Goal: Contribute content: Contribute content

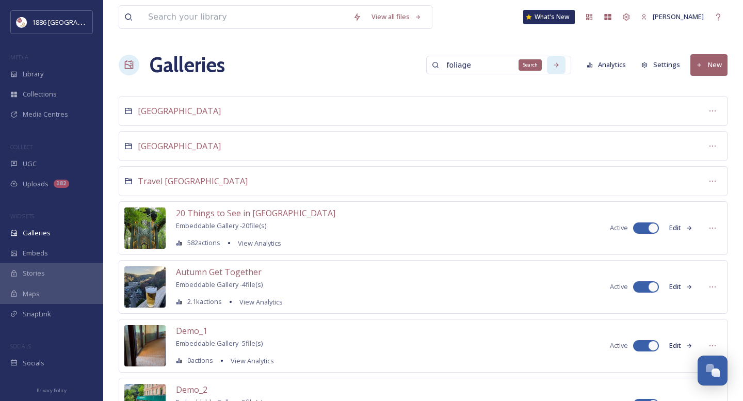
click at [556, 63] on icon at bounding box center [556, 64] width 7 height 7
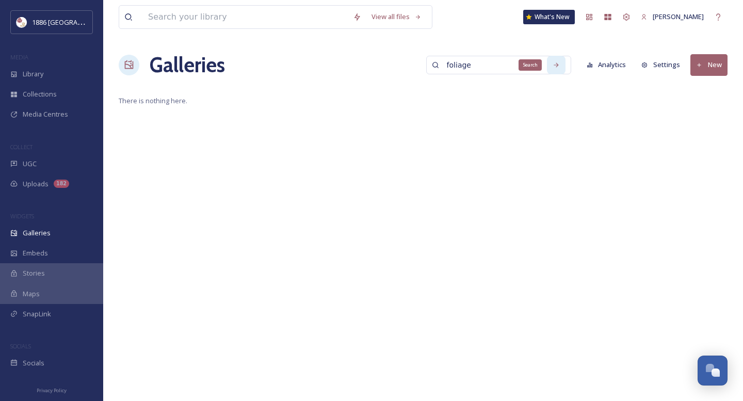
click at [558, 65] on icon at bounding box center [556, 64] width 5 height 5
click at [126, 65] on icon at bounding box center [129, 65] width 10 height 10
click at [714, 62] on button "New" at bounding box center [709, 64] width 37 height 21
click at [710, 88] on span "Gallery" at bounding box center [711, 89] width 22 height 10
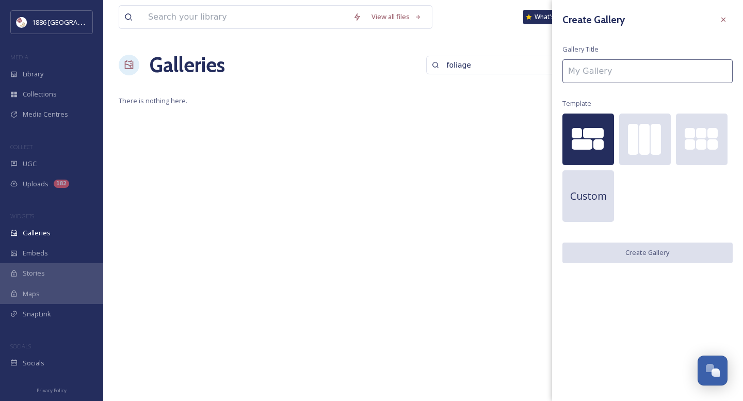
click at [585, 134] on div at bounding box center [593, 133] width 21 height 10
click at [610, 67] on input at bounding box center [648, 71] width 170 height 24
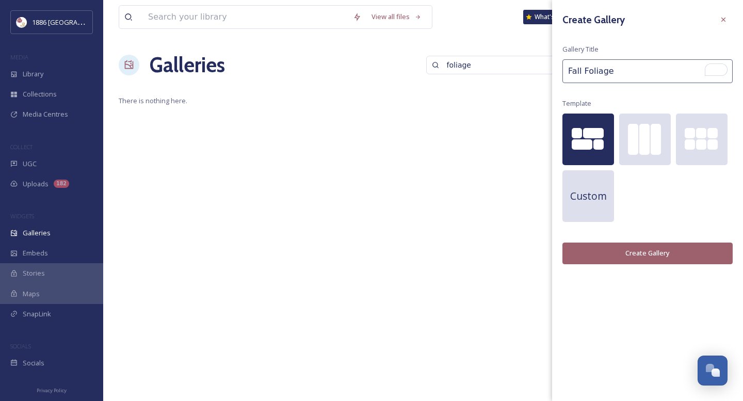
type input "Fall Foliage"
click at [611, 254] on button "Create Gallery" at bounding box center [648, 253] width 170 height 21
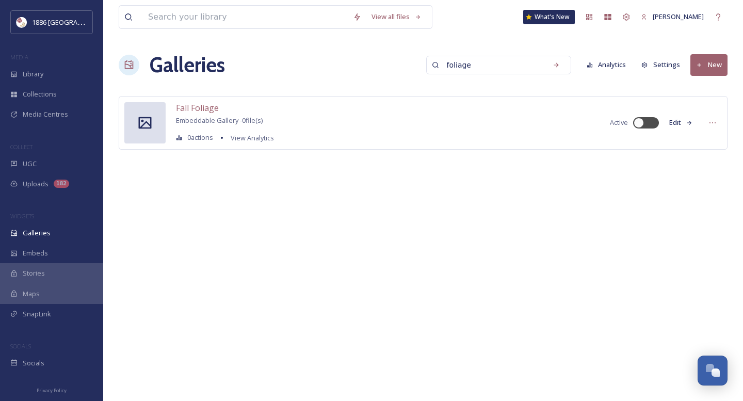
click at [175, 60] on h1 "Galleries" at bounding box center [187, 65] width 75 height 31
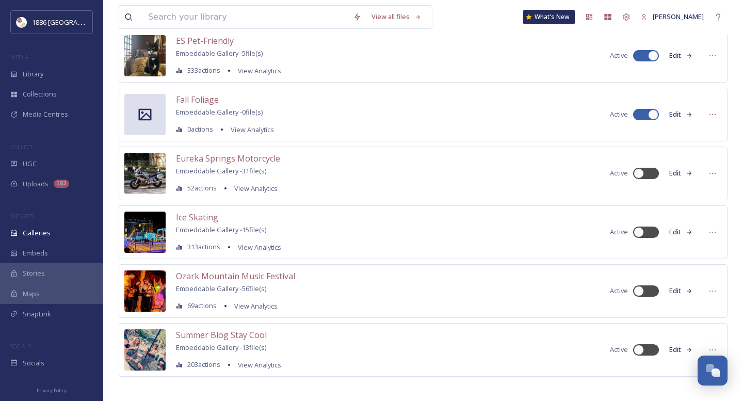
scroll to position [414, 0]
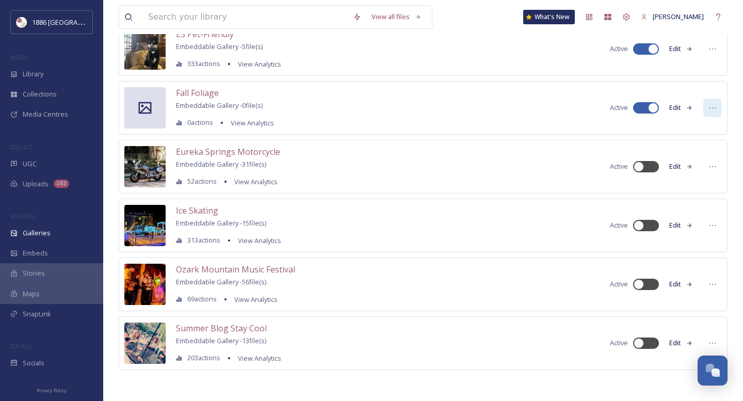
click at [710, 108] on icon at bounding box center [713, 107] width 6 height 1
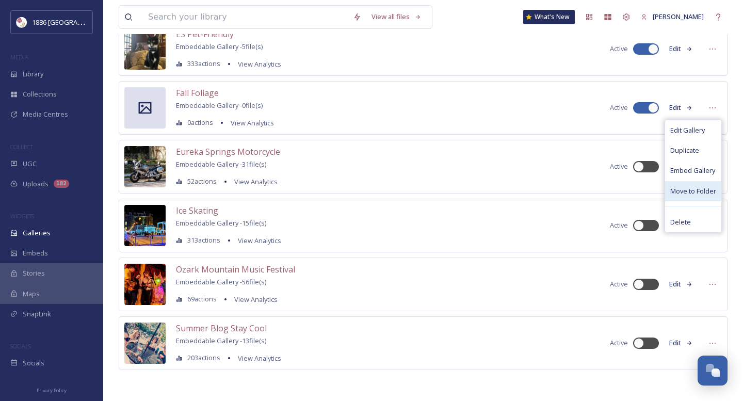
click at [702, 191] on span "Move to Folder" at bounding box center [693, 191] width 46 height 10
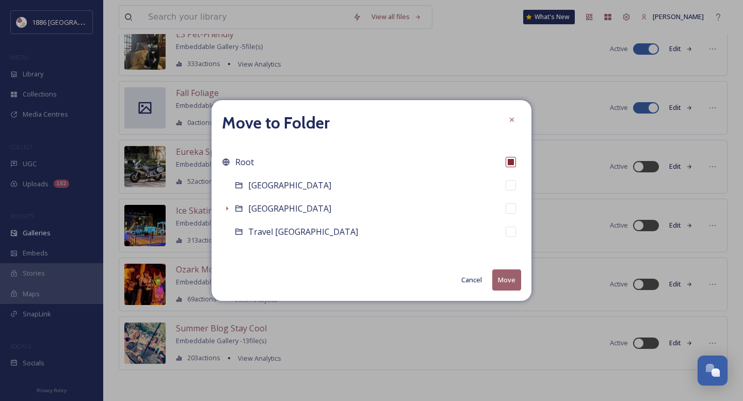
click at [464, 271] on button "Cancel" at bounding box center [471, 280] width 31 height 20
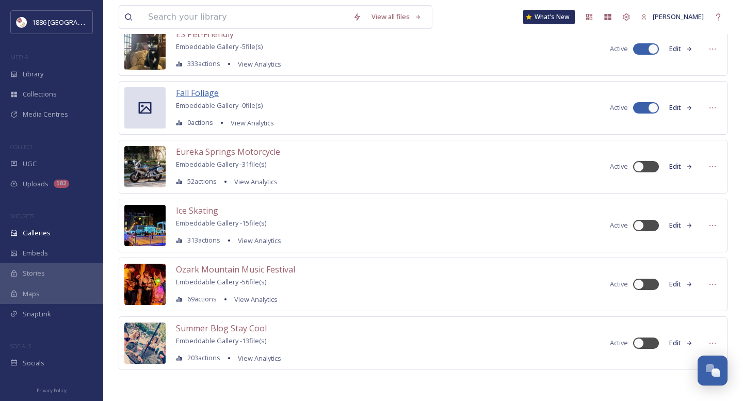
click at [203, 90] on span "Fall Foliage" at bounding box center [197, 92] width 43 height 11
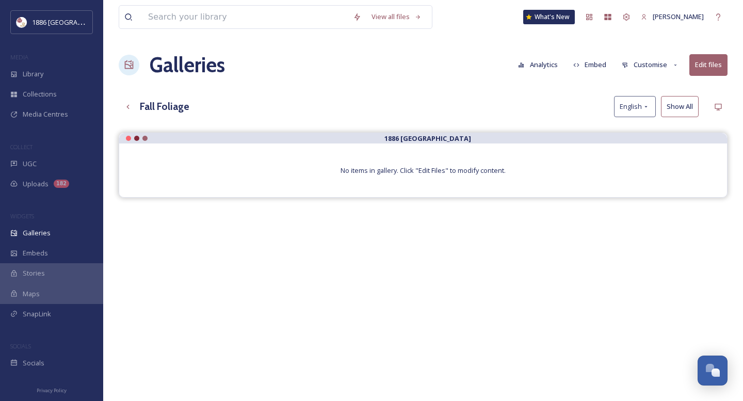
click at [709, 63] on button "Edit files" at bounding box center [709, 64] width 38 height 21
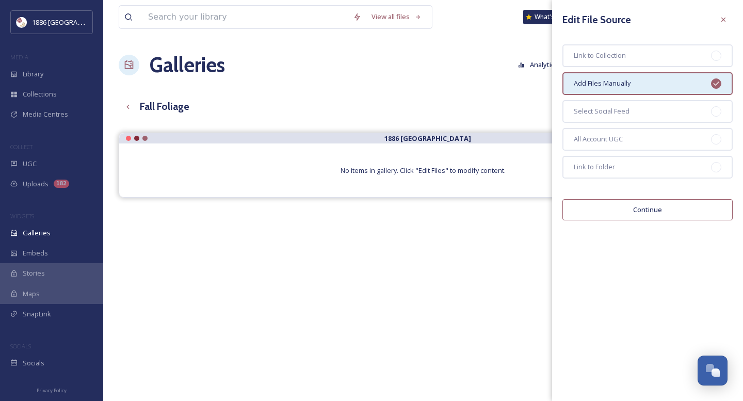
click at [621, 89] on div "Add Files Manually" at bounding box center [648, 83] width 170 height 23
click at [641, 208] on button "Continue" at bounding box center [648, 209] width 170 height 21
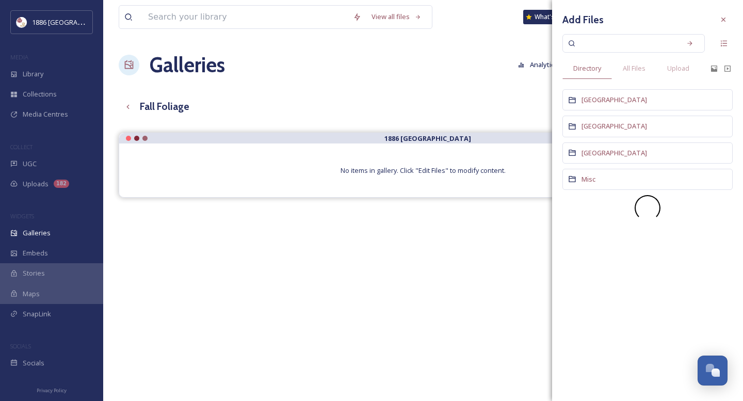
click at [611, 46] on input at bounding box center [627, 43] width 98 height 23
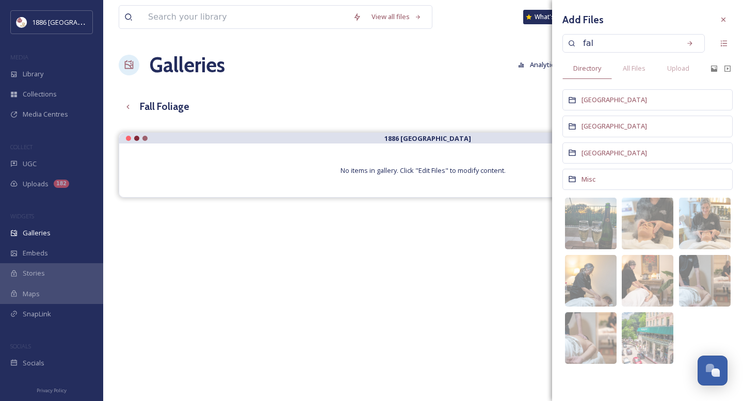
type input "fall"
click at [693, 46] on icon at bounding box center [689, 43] width 7 height 7
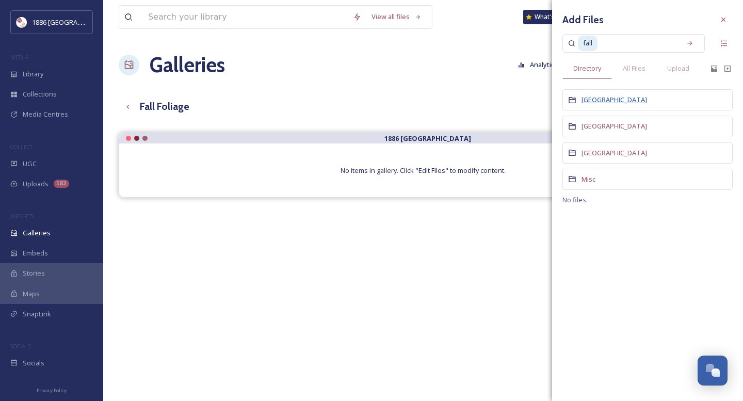
click at [617, 97] on span "[GEOGRAPHIC_DATA]" at bounding box center [615, 99] width 66 height 9
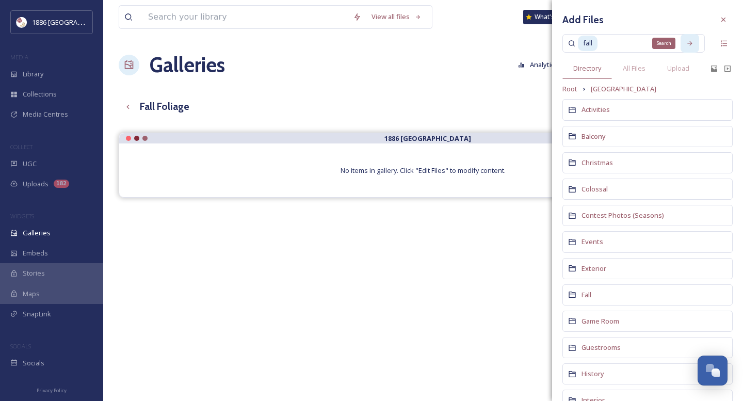
click at [691, 41] on icon at bounding box center [689, 43] width 7 height 7
click at [642, 64] on span "All Files" at bounding box center [634, 68] width 23 height 10
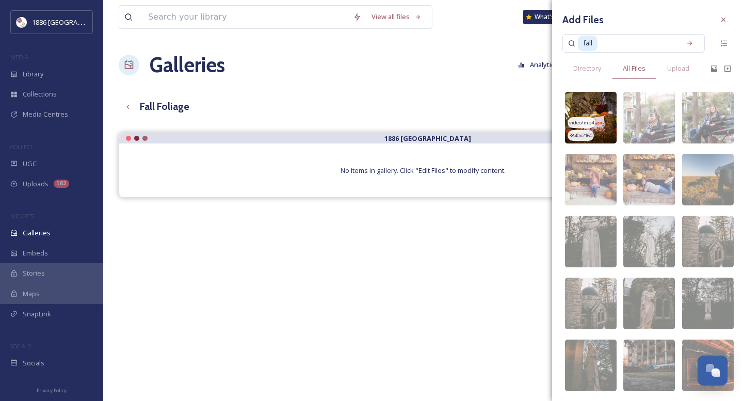
click at [600, 103] on img at bounding box center [591, 118] width 52 height 52
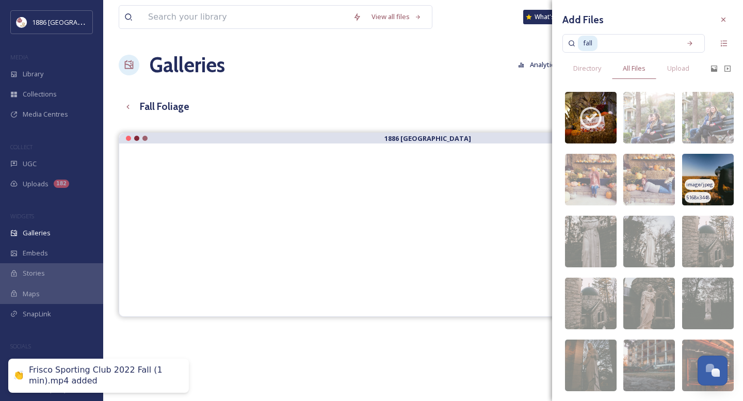
click at [712, 171] on img at bounding box center [708, 180] width 52 height 52
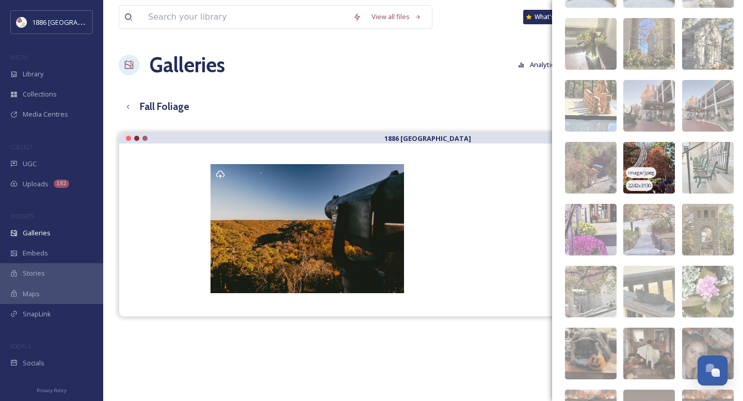
scroll to position [512, 0]
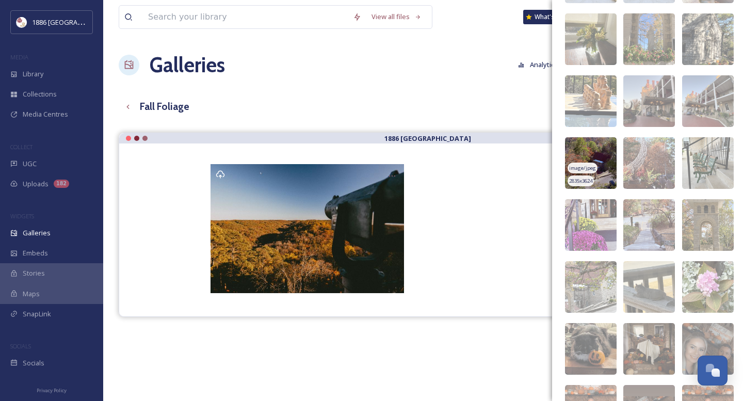
click at [592, 146] on img at bounding box center [591, 163] width 52 height 52
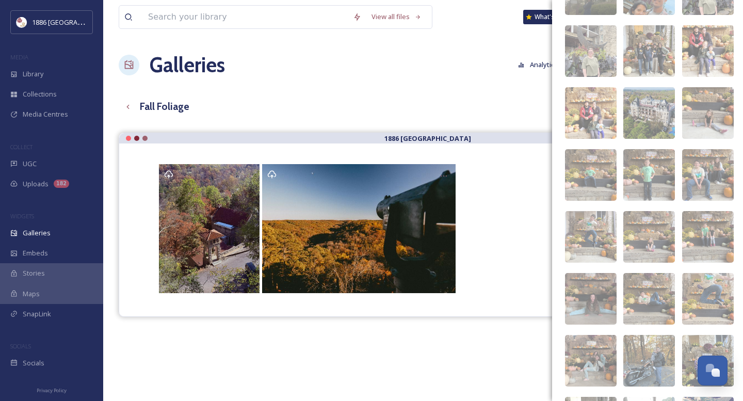
scroll to position [1133, 0]
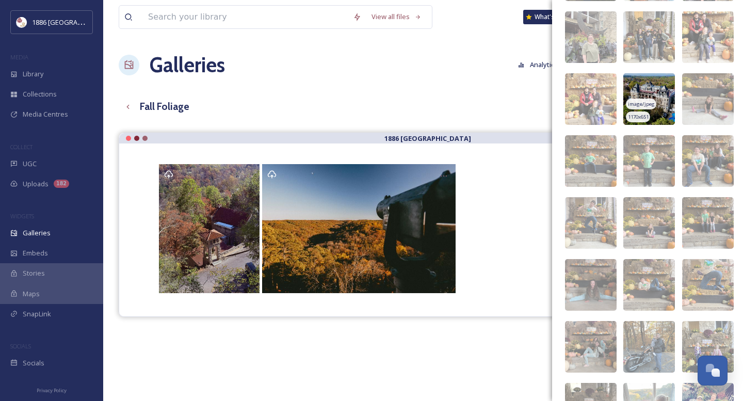
click at [649, 83] on img at bounding box center [649, 99] width 52 height 52
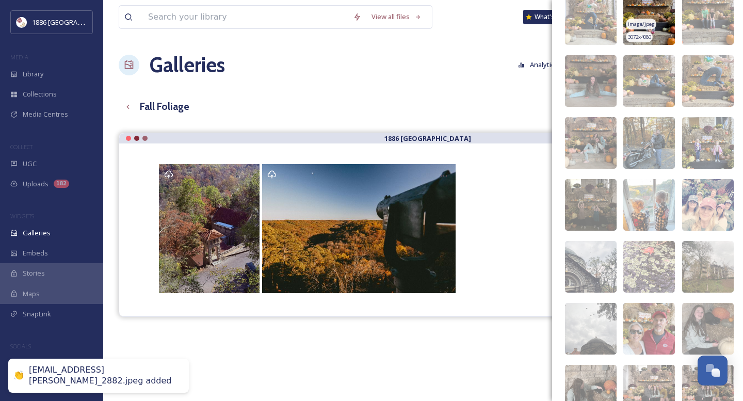
scroll to position [1346, 0]
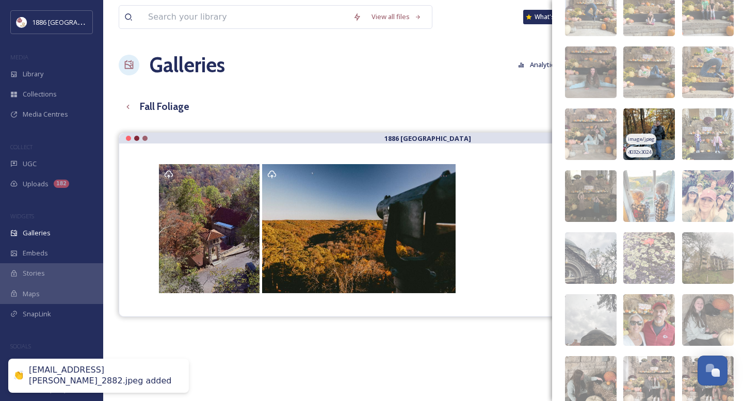
click at [652, 133] on img at bounding box center [649, 134] width 52 height 52
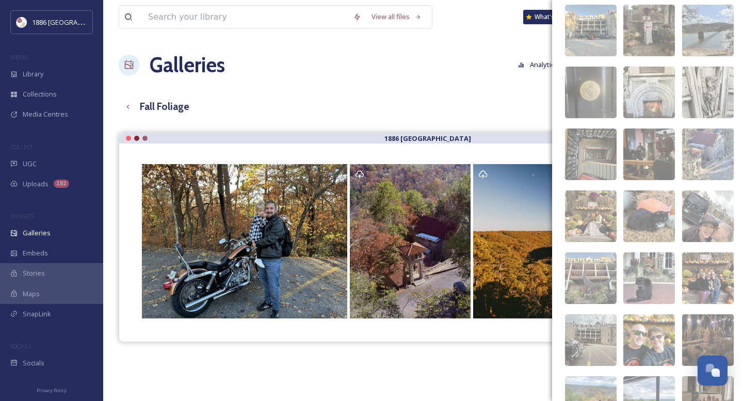
scroll to position [2081, 0]
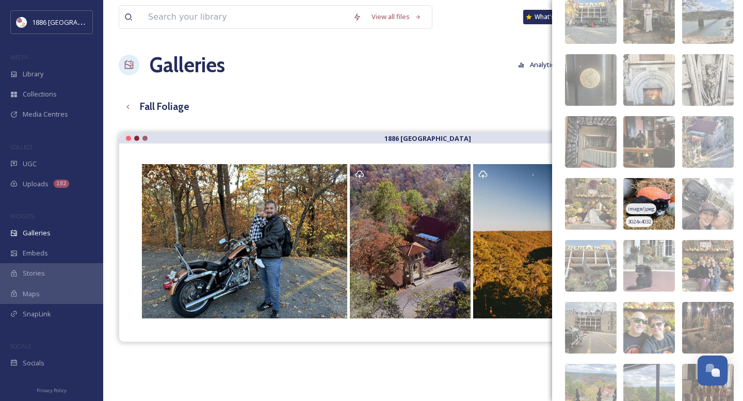
click at [646, 182] on img at bounding box center [649, 204] width 52 height 52
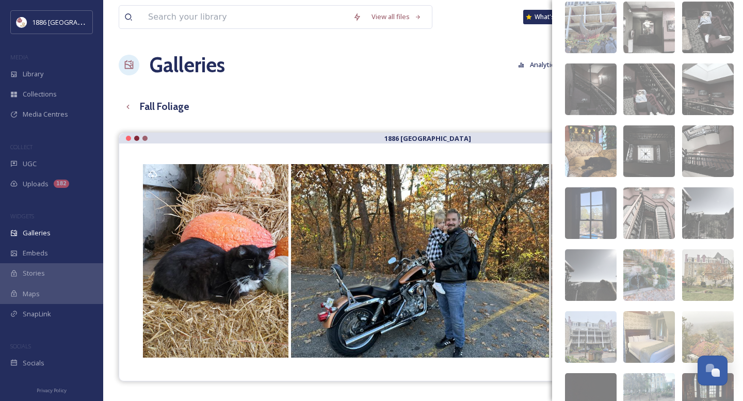
scroll to position [5668, 0]
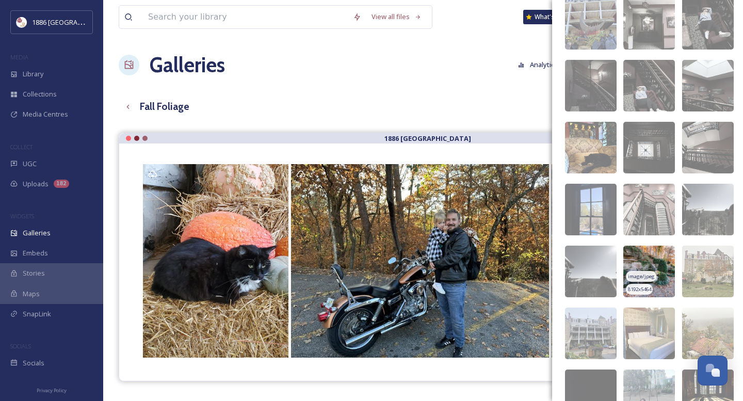
click at [655, 270] on img at bounding box center [649, 272] width 52 height 52
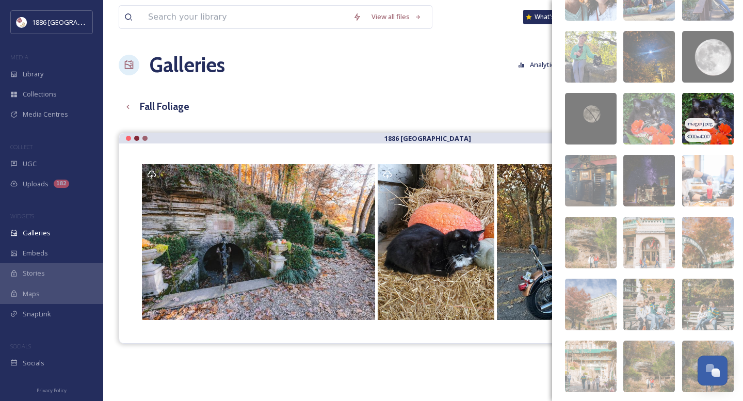
scroll to position [6939, 0]
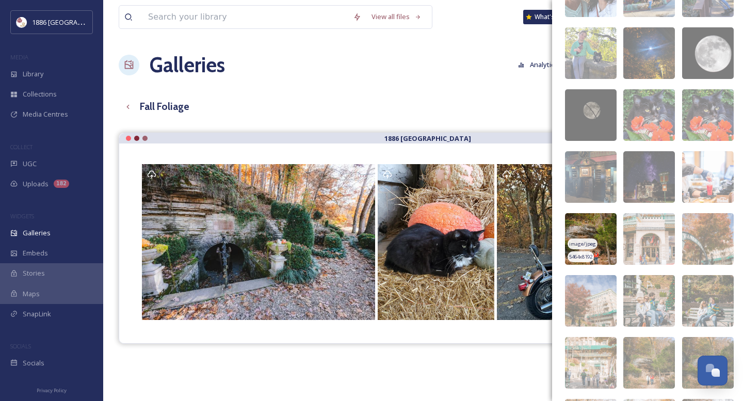
click at [603, 226] on img at bounding box center [591, 239] width 52 height 52
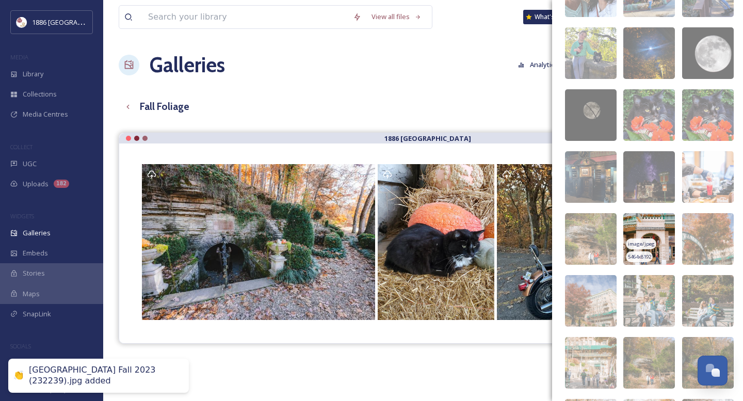
click at [655, 223] on img at bounding box center [649, 239] width 52 height 52
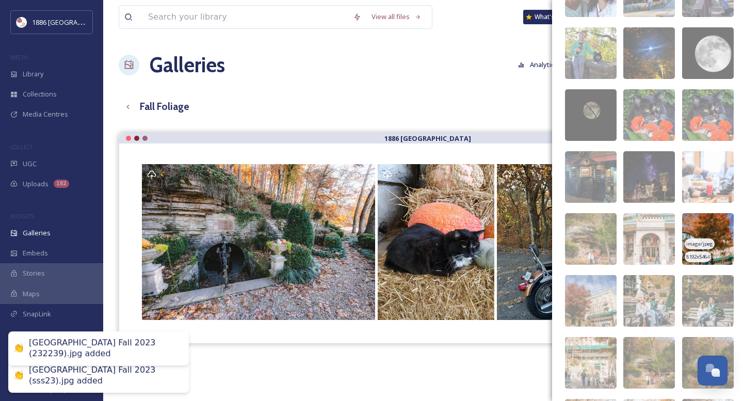
click at [710, 235] on img at bounding box center [708, 239] width 52 height 52
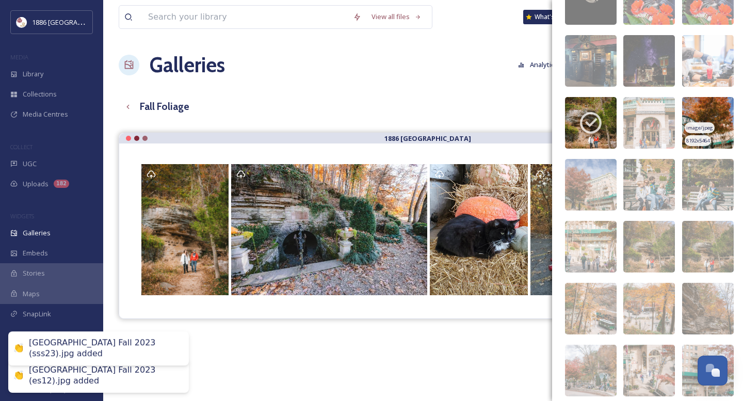
scroll to position [7094, 0]
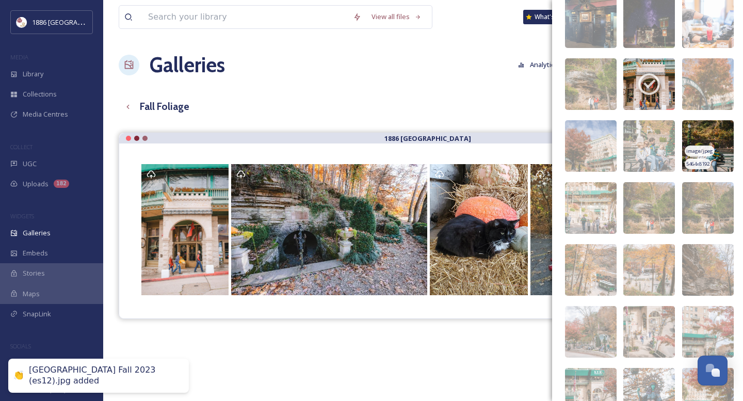
click at [715, 133] on img at bounding box center [708, 146] width 52 height 52
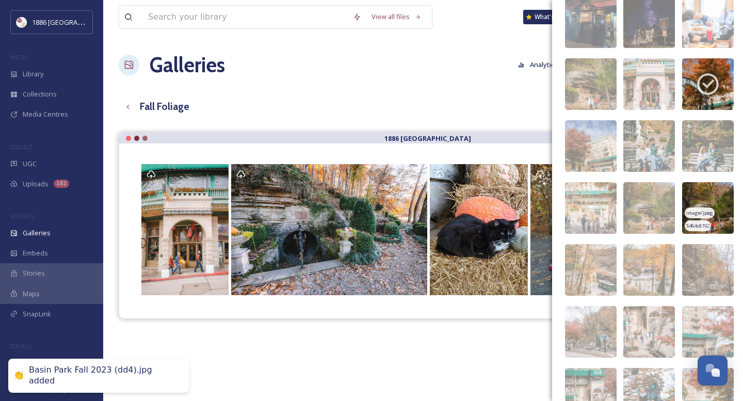
click at [717, 211] on img at bounding box center [708, 208] width 52 height 52
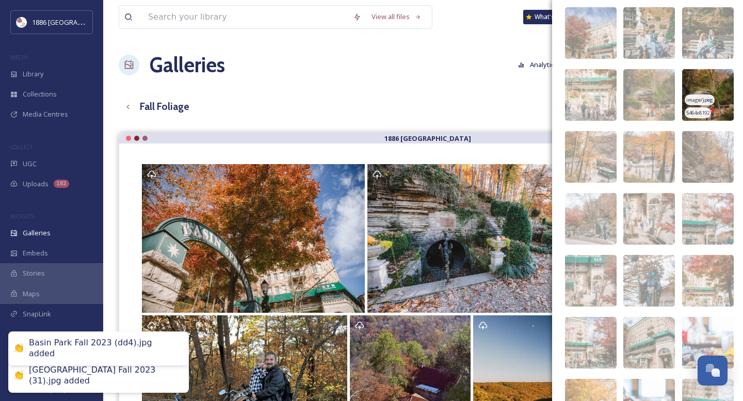
scroll to position [7229, 0]
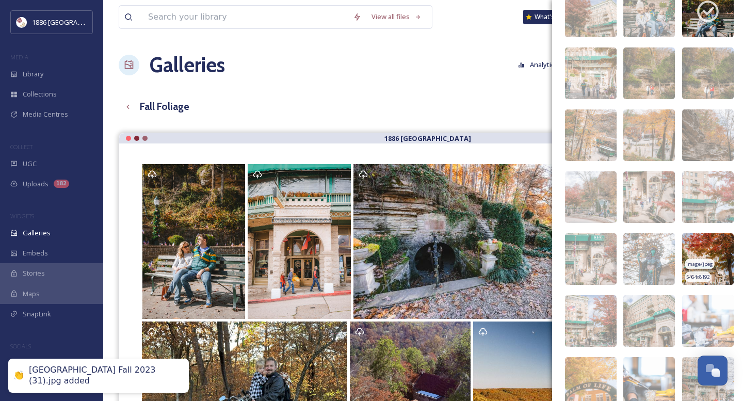
click at [710, 249] on img at bounding box center [708, 259] width 52 height 52
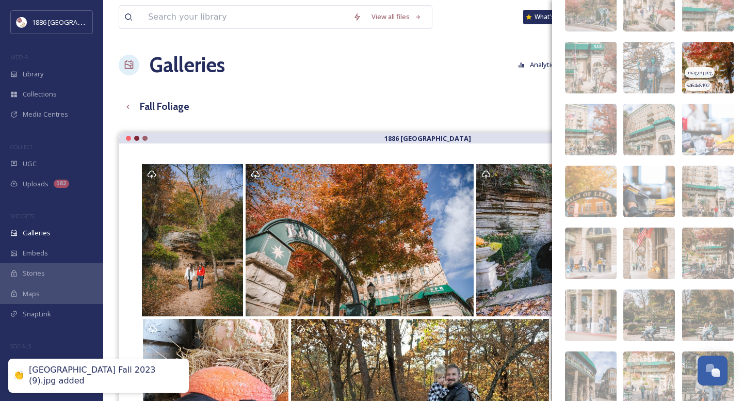
scroll to position [7430, 0]
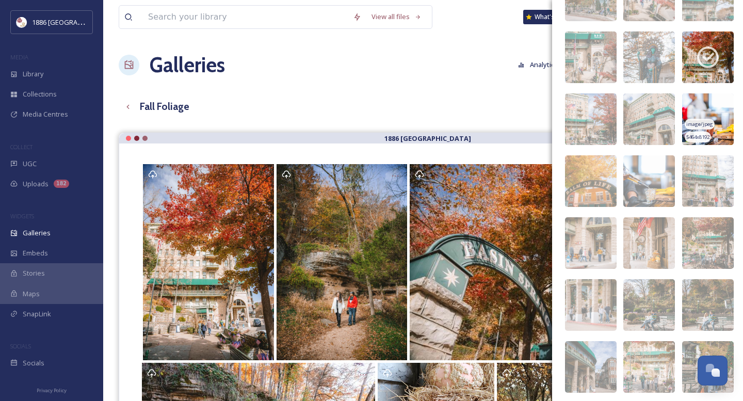
click at [706, 123] on span "image/jpeg" at bounding box center [699, 124] width 27 height 7
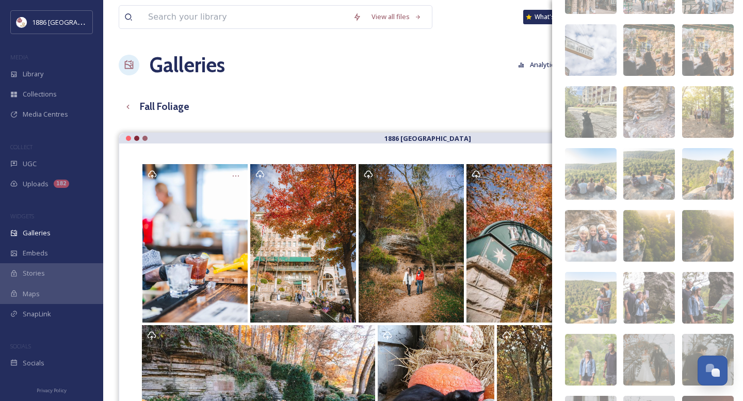
scroll to position [7810, 0]
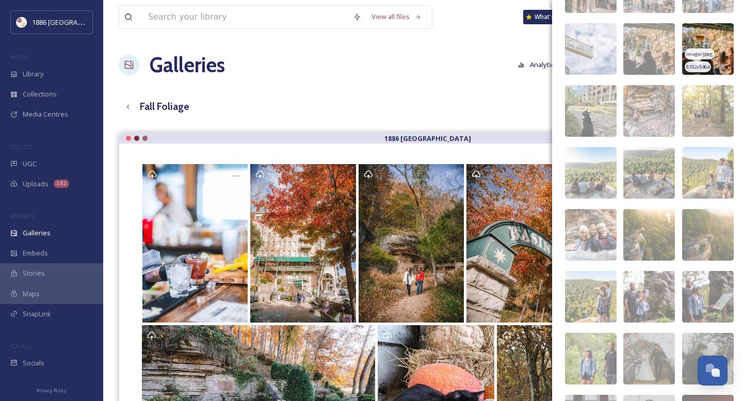
click at [713, 46] on img at bounding box center [708, 49] width 52 height 52
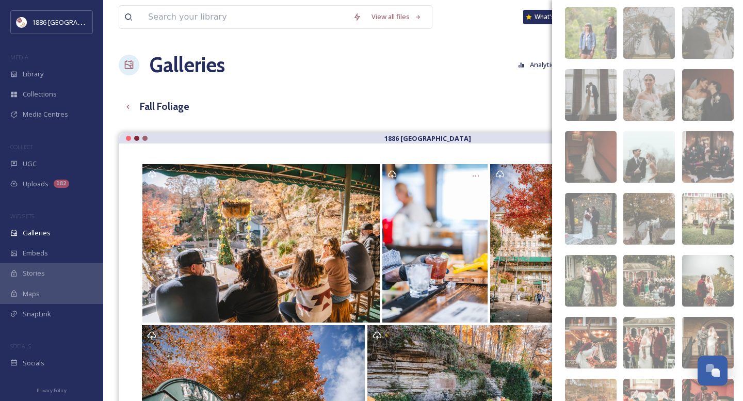
scroll to position [8151, 0]
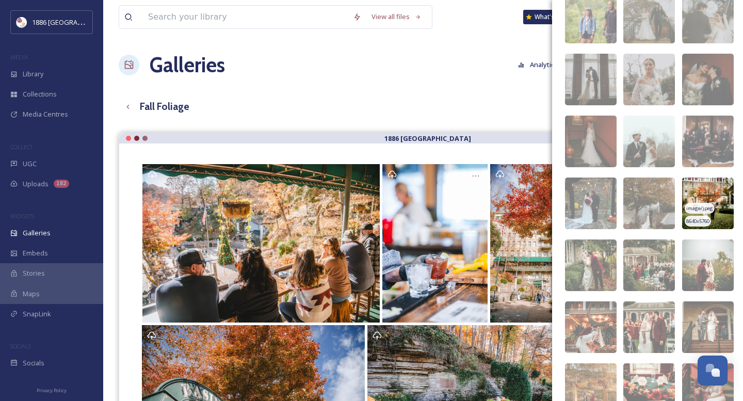
click at [718, 181] on img at bounding box center [708, 204] width 52 height 52
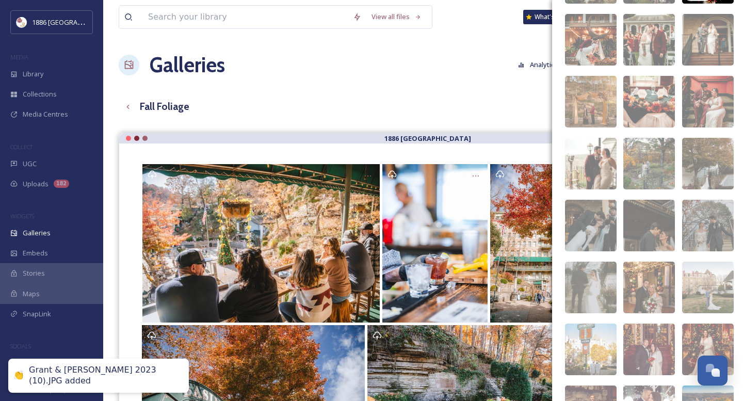
scroll to position [8441, 0]
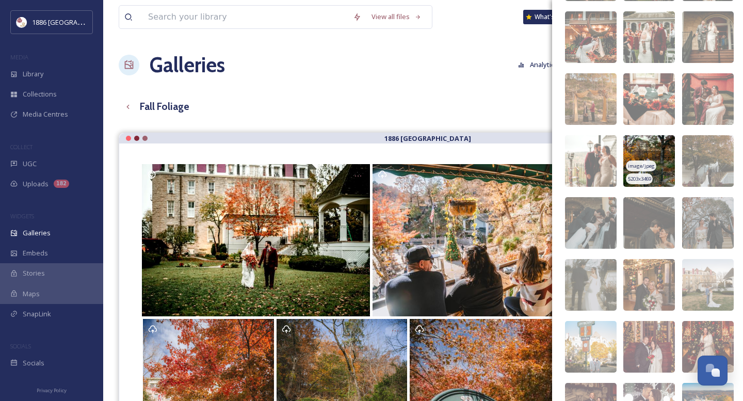
click at [650, 152] on img at bounding box center [649, 161] width 52 height 52
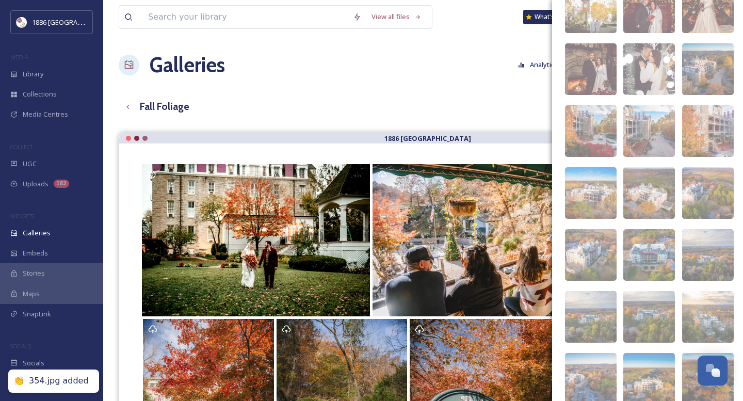
scroll to position [8783, 0]
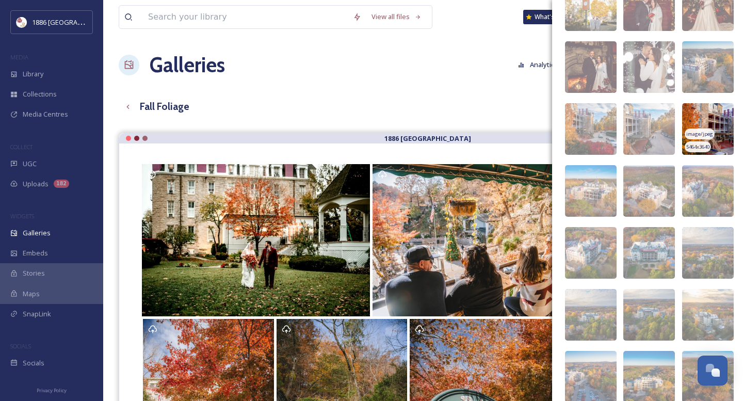
click at [711, 120] on img at bounding box center [708, 129] width 52 height 52
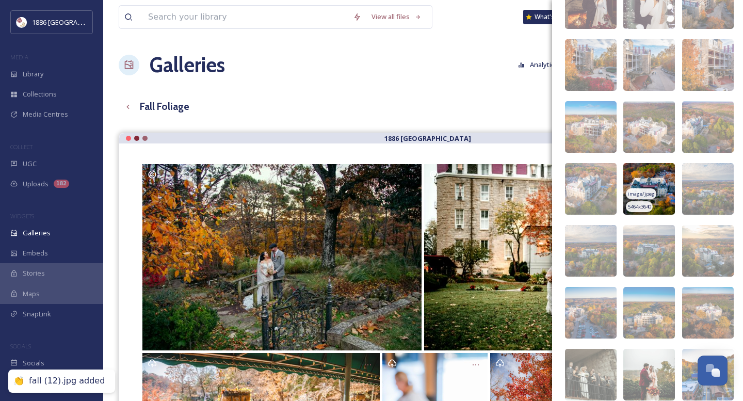
scroll to position [8853, 0]
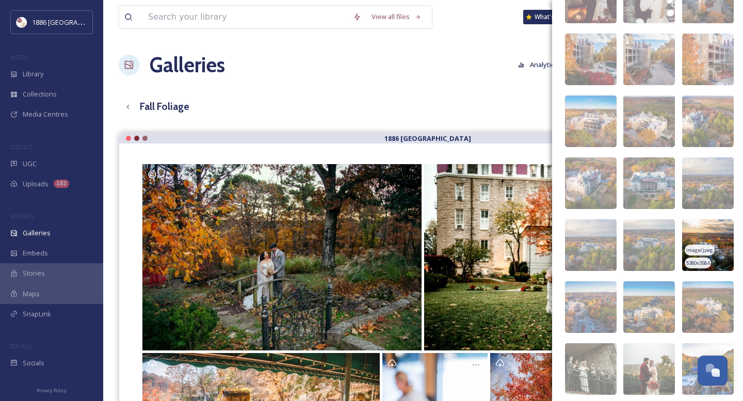
click at [701, 227] on img at bounding box center [708, 245] width 52 height 52
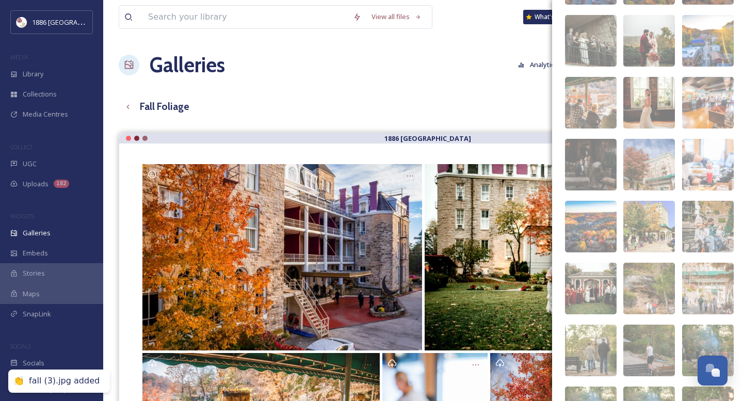
scroll to position [9203, 0]
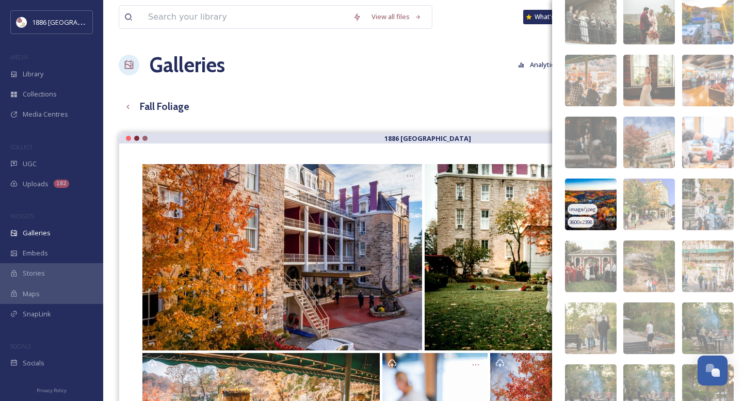
click at [589, 191] on img at bounding box center [591, 205] width 52 height 52
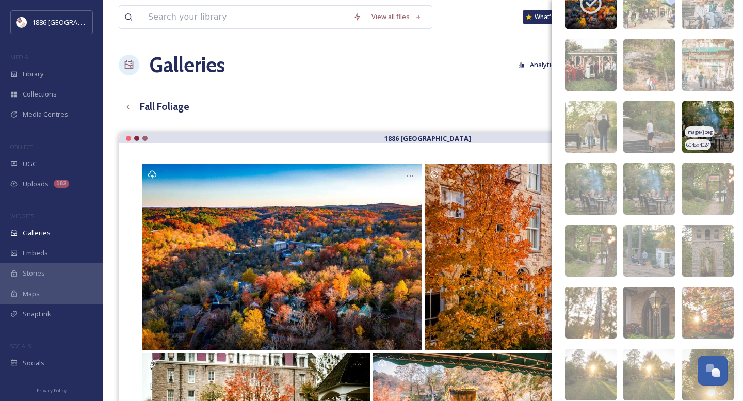
scroll to position [9444, 0]
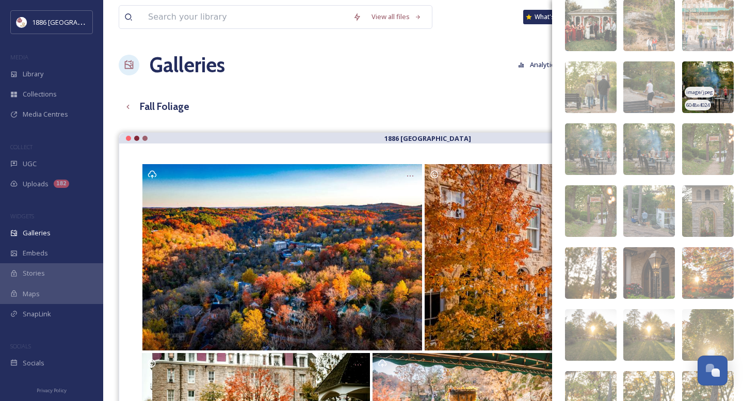
click at [719, 75] on img at bounding box center [708, 87] width 52 height 52
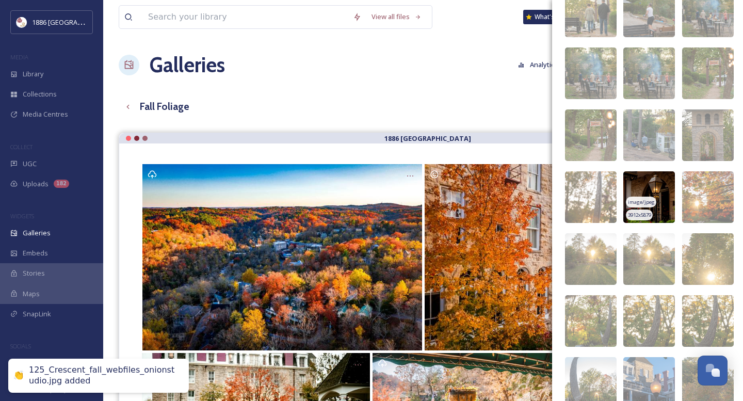
scroll to position [9562, 0]
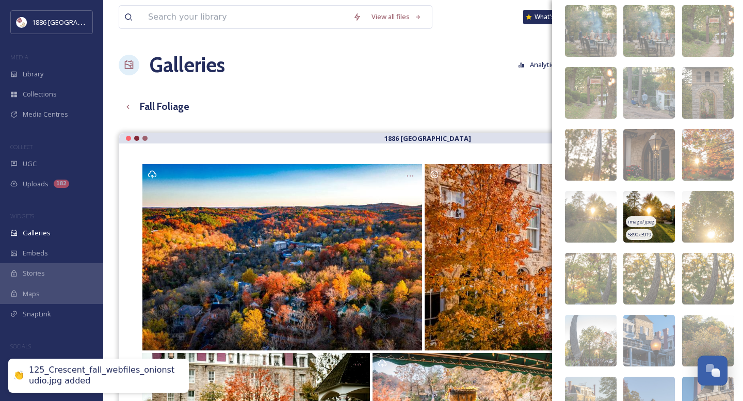
click at [663, 220] on img at bounding box center [649, 217] width 52 height 52
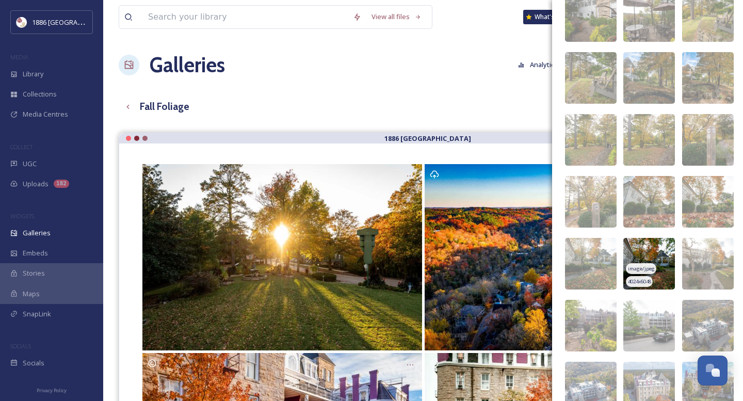
scroll to position [11312, 0]
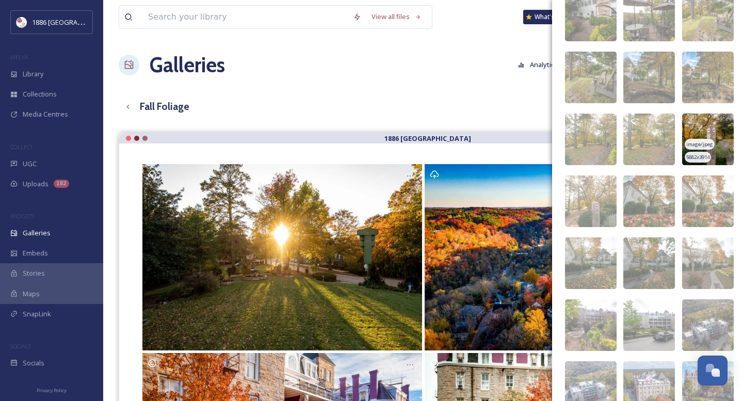
click at [723, 117] on img at bounding box center [708, 140] width 52 height 52
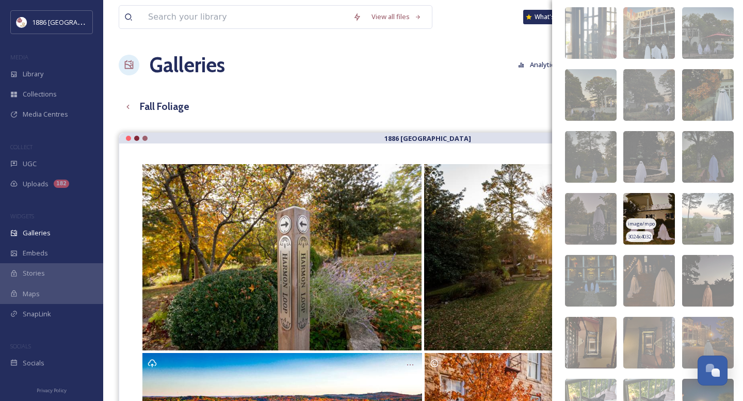
scroll to position [12161, 0]
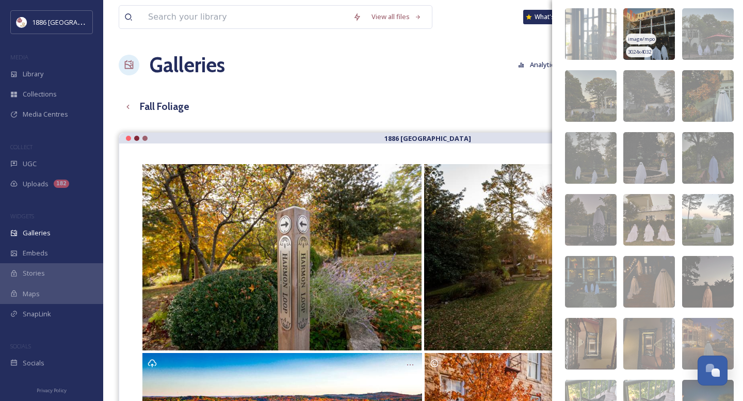
click at [660, 22] on img at bounding box center [649, 34] width 52 height 52
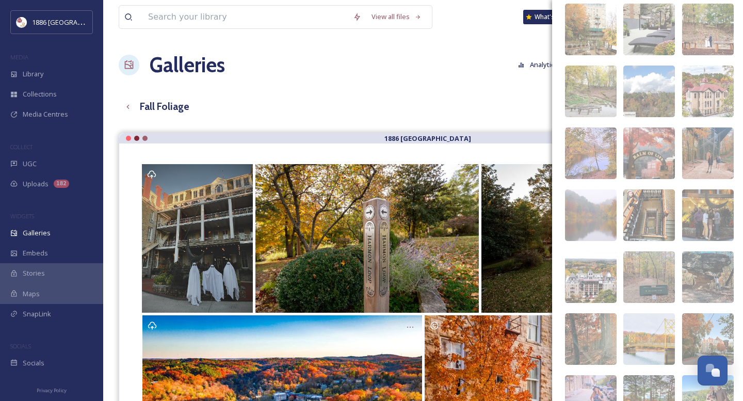
scroll to position [13716, 0]
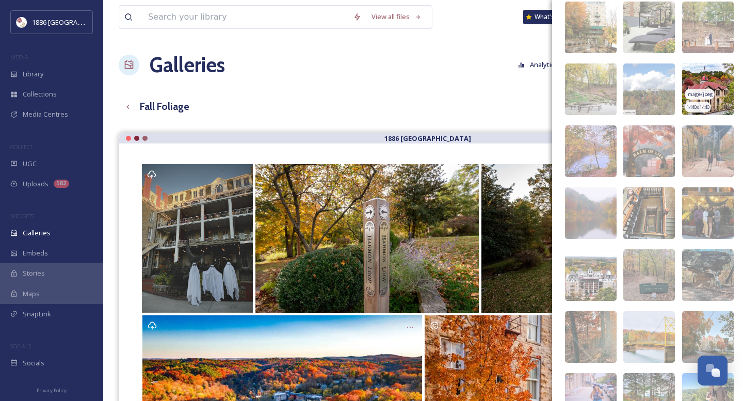
click at [719, 68] on img at bounding box center [708, 89] width 52 height 52
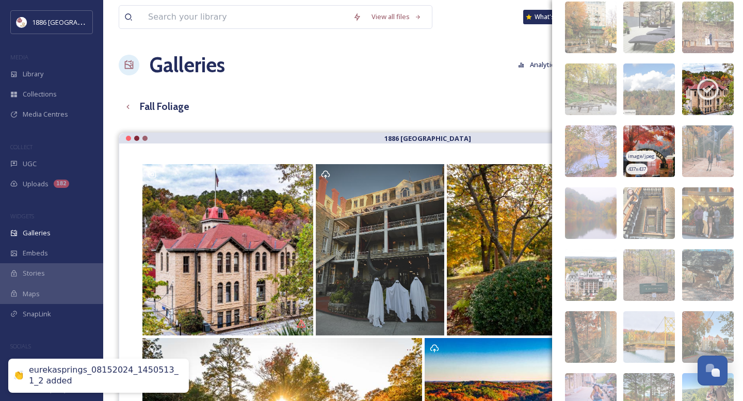
click at [656, 132] on img at bounding box center [649, 151] width 52 height 52
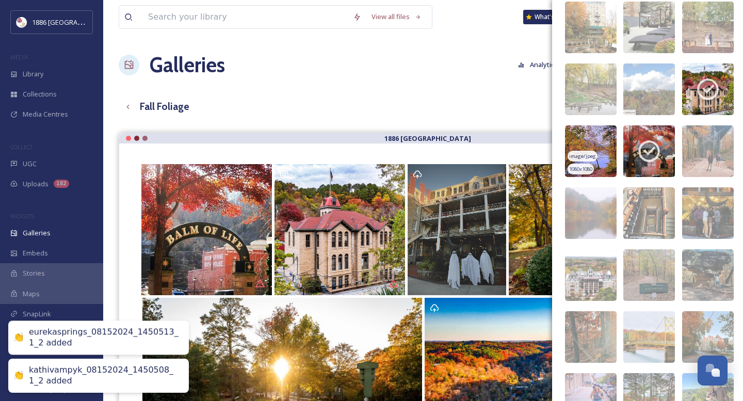
click at [595, 140] on img at bounding box center [591, 151] width 52 height 52
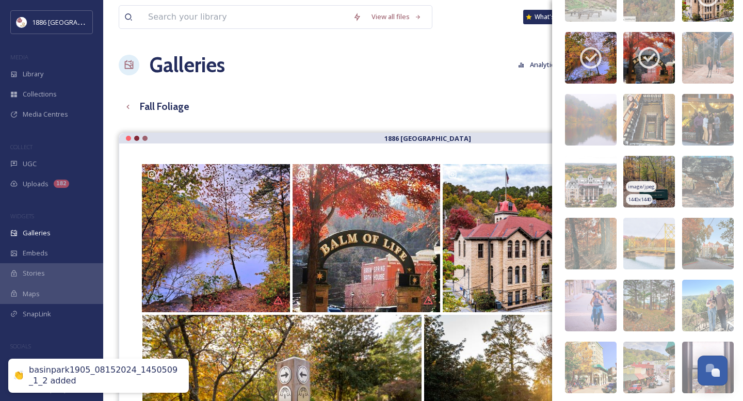
scroll to position [13815, 0]
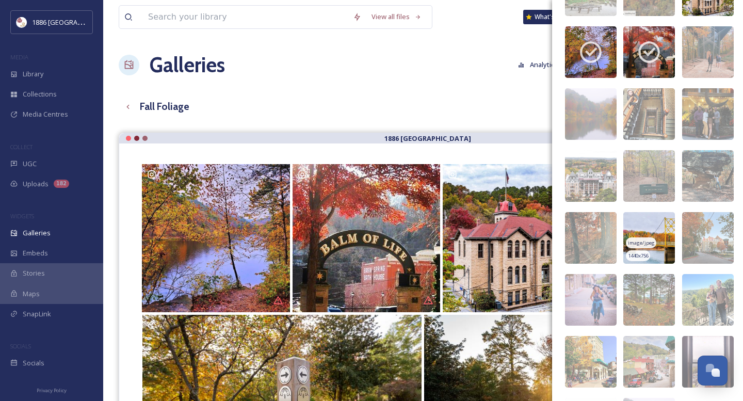
click at [649, 222] on img at bounding box center [649, 238] width 52 height 52
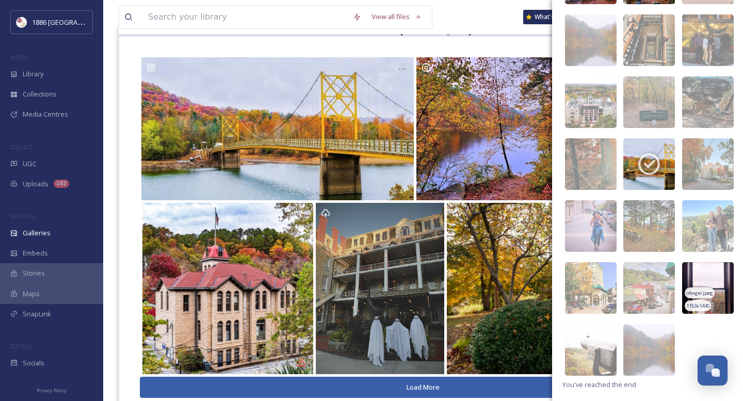
scroll to position [111, 0]
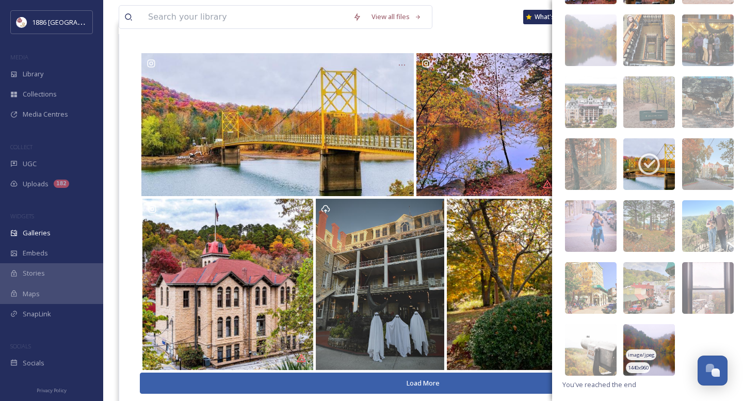
click at [656, 331] on img at bounding box center [649, 350] width 52 height 52
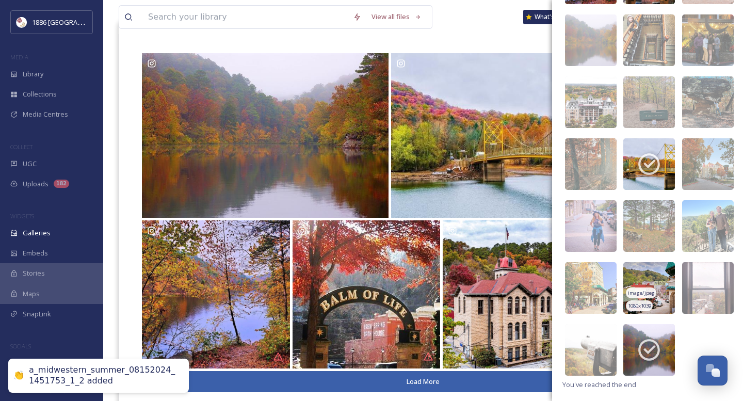
click at [652, 266] on img at bounding box center [649, 288] width 52 height 52
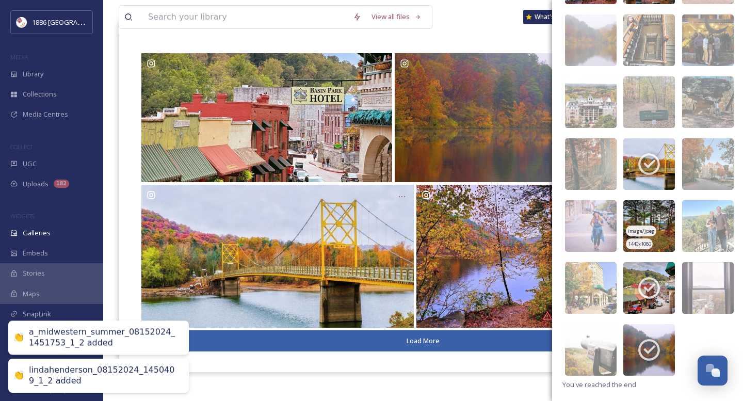
click at [656, 213] on img at bounding box center [649, 226] width 52 height 52
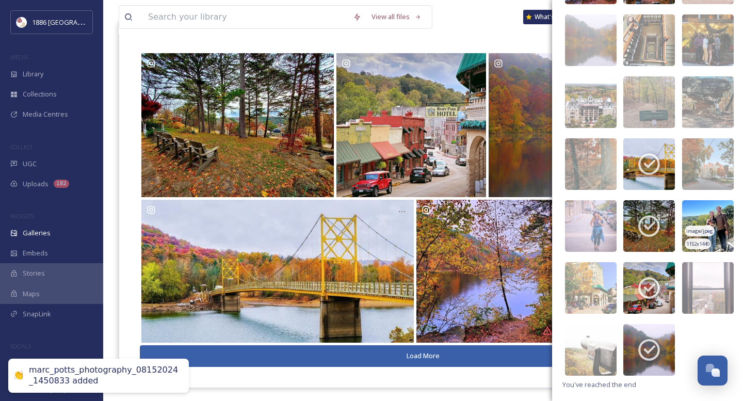
click at [694, 210] on img at bounding box center [708, 226] width 52 height 52
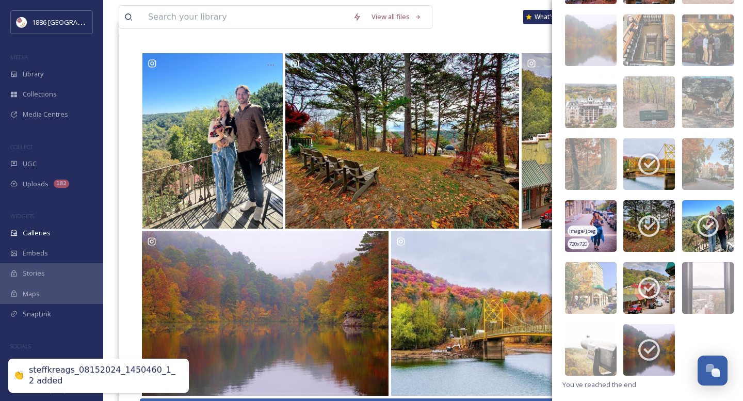
click at [589, 214] on img at bounding box center [591, 226] width 52 height 52
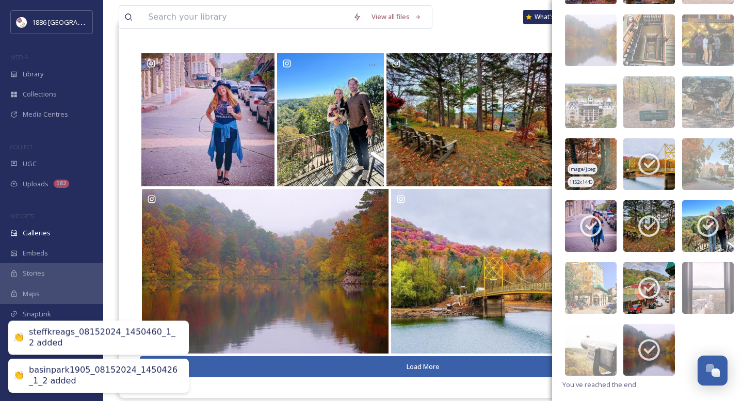
click at [583, 163] on img at bounding box center [591, 164] width 52 height 52
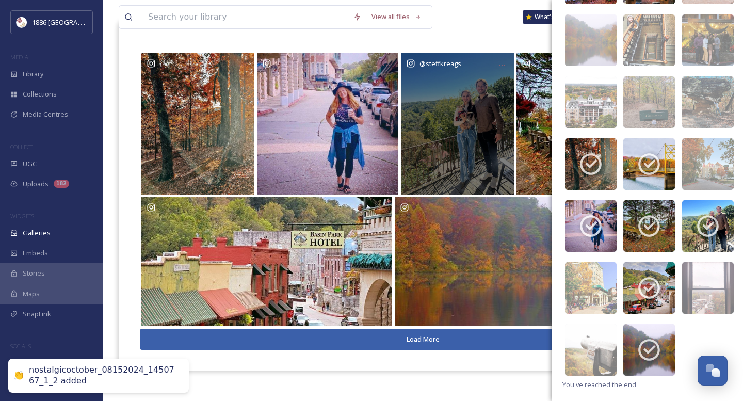
scroll to position [0, 0]
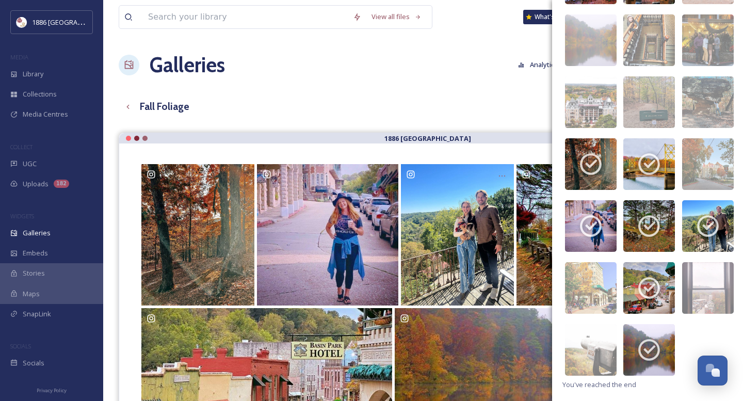
click at [504, 39] on div "View all files What's New [PERSON_NAME] Galleries Analytics Embed Customise Edi…" at bounding box center [423, 274] width 640 height 549
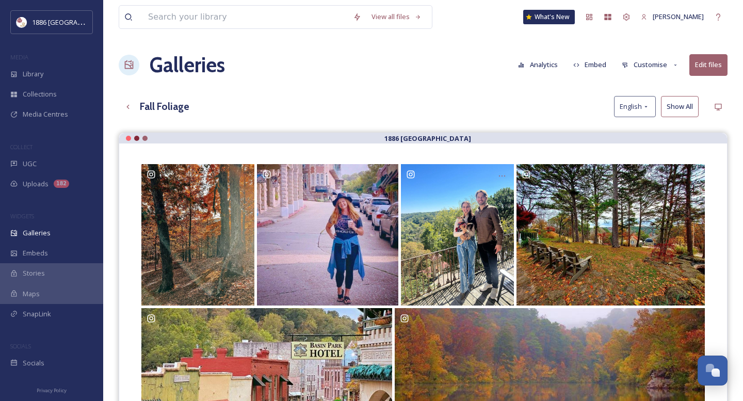
click at [663, 66] on button "Customise" at bounding box center [651, 65] width 68 height 20
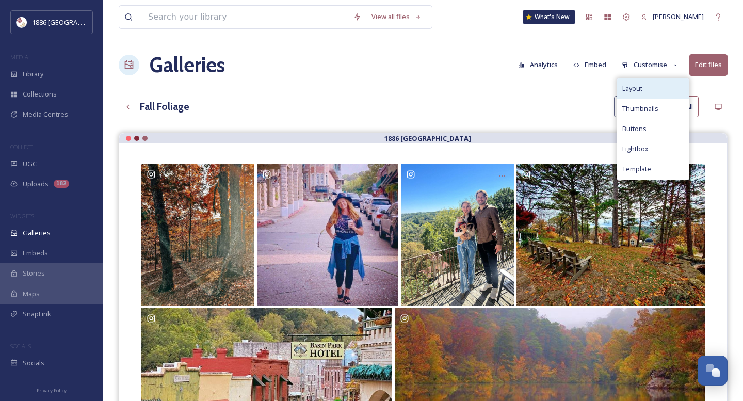
click at [639, 87] on span "Layout" at bounding box center [632, 89] width 20 height 10
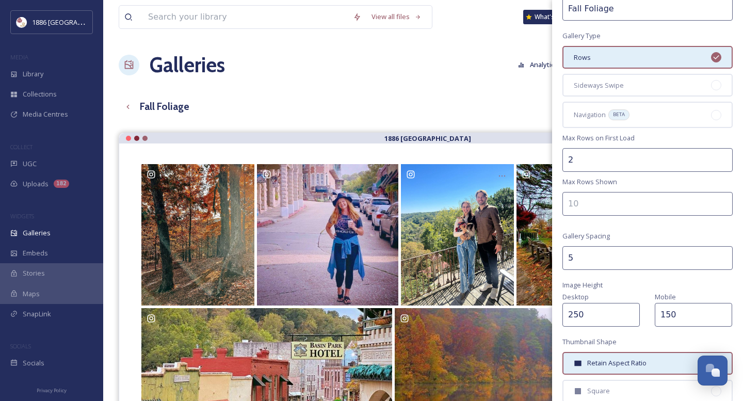
scroll to position [56, 0]
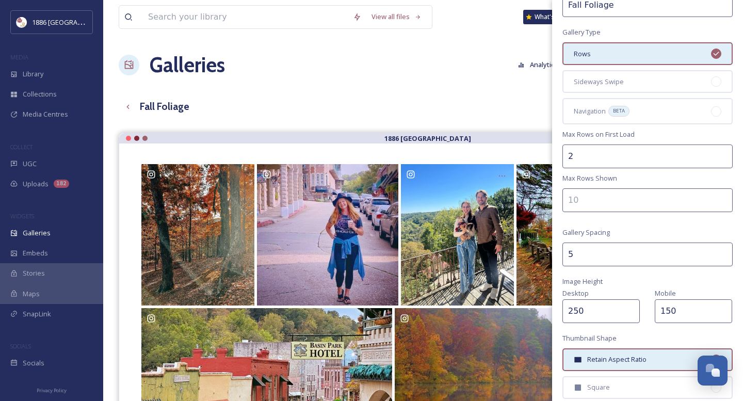
type input "3"
click at [725, 153] on input "3" at bounding box center [648, 157] width 170 height 24
click at [0, 0] on icon "Click to open assistant" at bounding box center [0, 0] width 0 height 0
click at [664, 153] on input "3" at bounding box center [648, 157] width 170 height 24
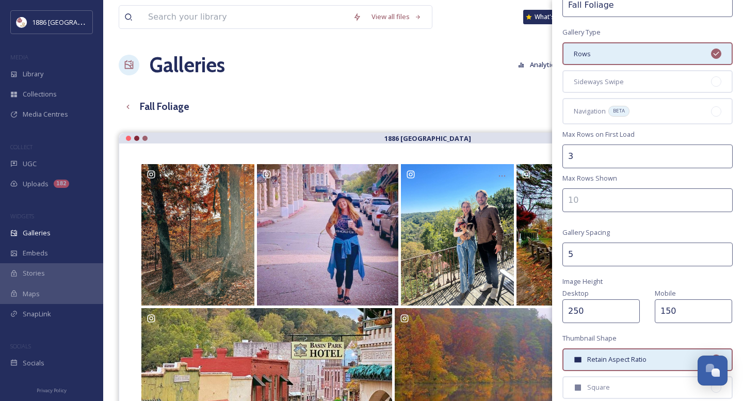
click at [651, 152] on input "3" at bounding box center [648, 157] width 170 height 24
type input "6"
click at [616, 199] on input "number" at bounding box center [648, 200] width 170 height 24
click at [621, 254] on input "5" at bounding box center [648, 255] width 170 height 24
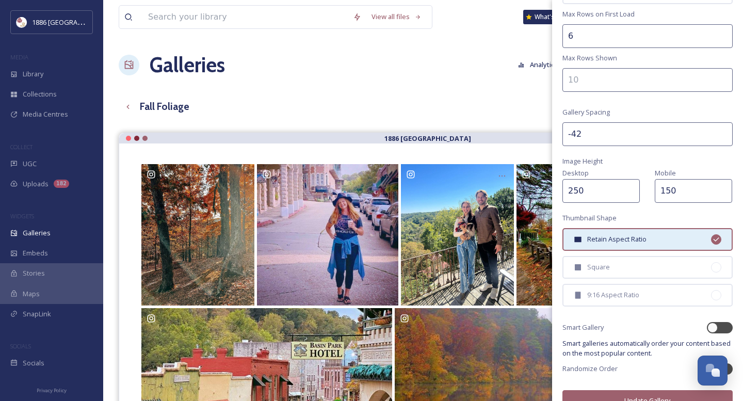
scroll to position [194, 0]
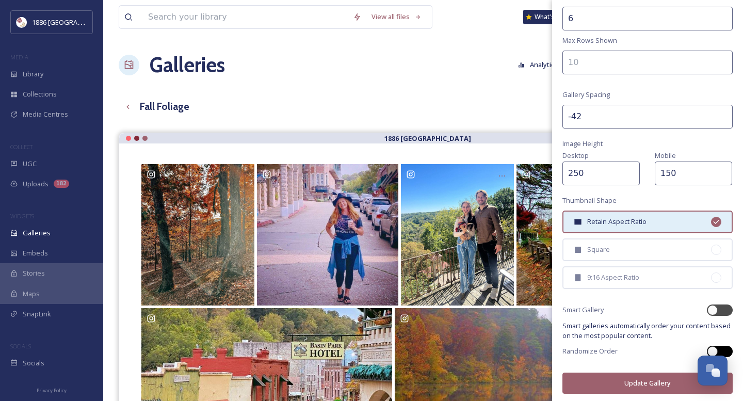
type input "-42"
click at [729, 348] on div at bounding box center [720, 351] width 26 height 11
checkbox input "true"
click at [651, 383] on button "Update Gallery" at bounding box center [648, 383] width 170 height 21
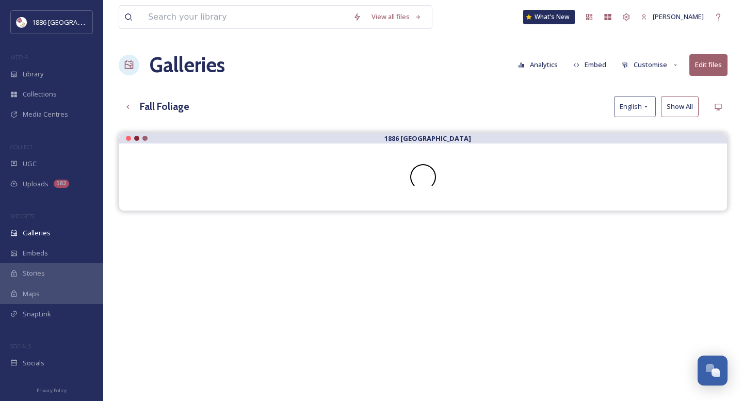
click at [591, 66] on button "Embed" at bounding box center [590, 65] width 44 height 20
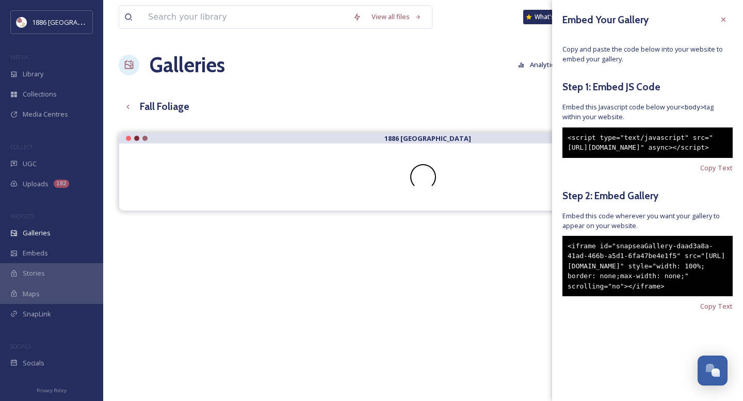
click at [723, 353] on div "Embed Your Gallery Copy and paste the code below into your website to embed you…" at bounding box center [647, 176] width 191 height 353
click at [722, 311] on span "Copy Text" at bounding box center [716, 306] width 33 height 10
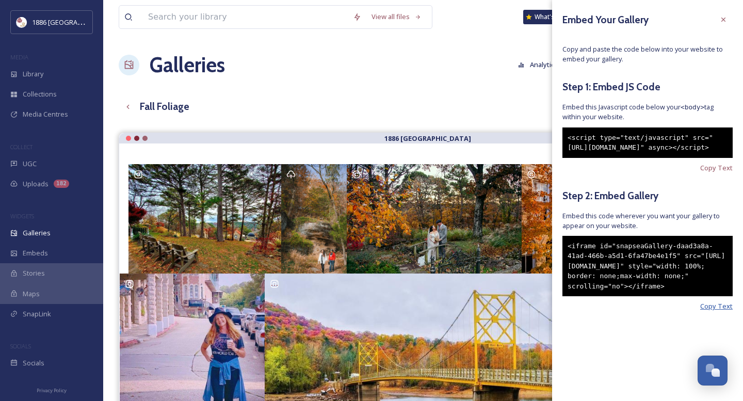
click at [719, 311] on span "Copy Text" at bounding box center [716, 306] width 33 height 10
click at [719, 173] on span "Copy Text" at bounding box center [716, 168] width 33 height 10
click at [725, 21] on icon at bounding box center [723, 19] width 8 height 8
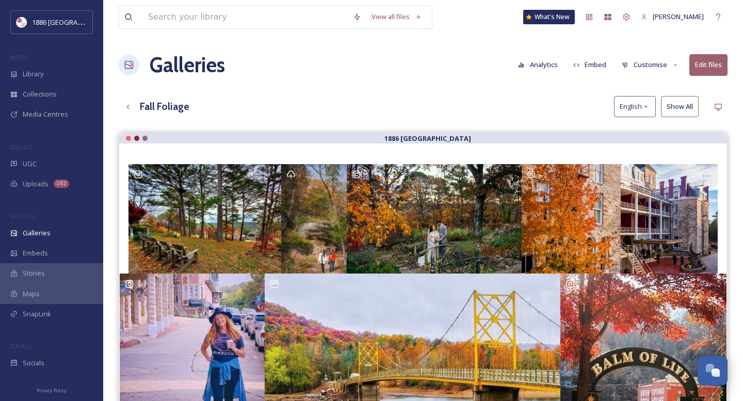
click at [648, 67] on button "Customise" at bounding box center [651, 65] width 68 height 20
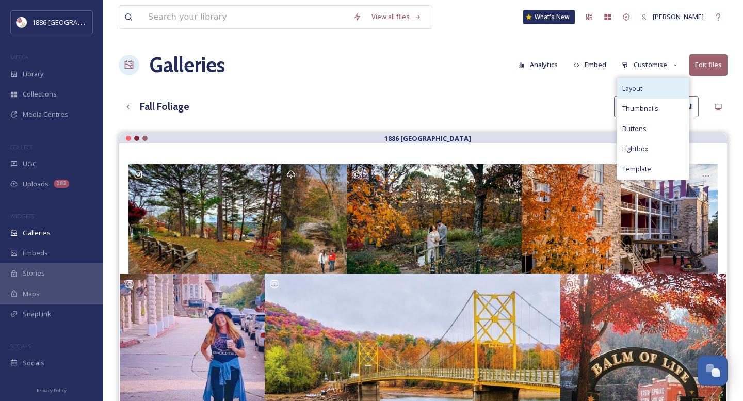
click at [651, 93] on div "Layout" at bounding box center [653, 88] width 72 height 20
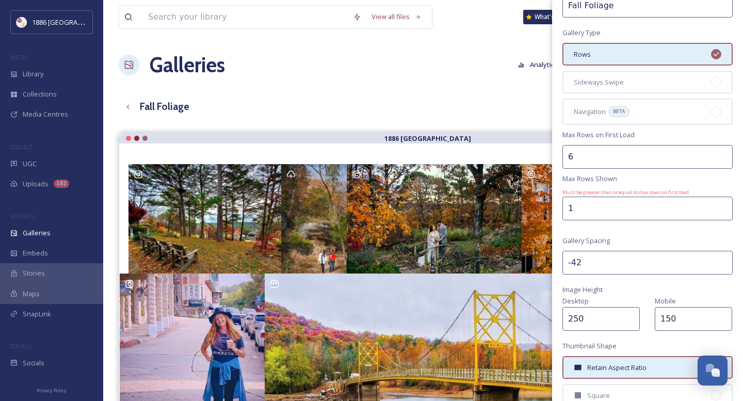
scroll to position [62, 0]
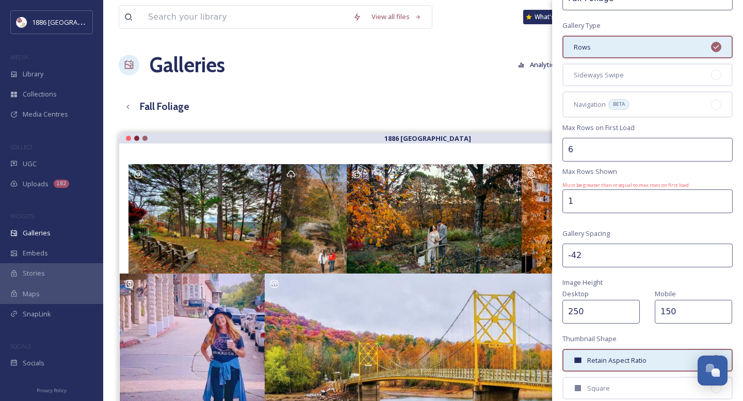
click at [0, 0] on icon "Click to open assistant" at bounding box center [0, 0] width 0 height 0
click at [635, 200] on input "1" at bounding box center [648, 201] width 170 height 24
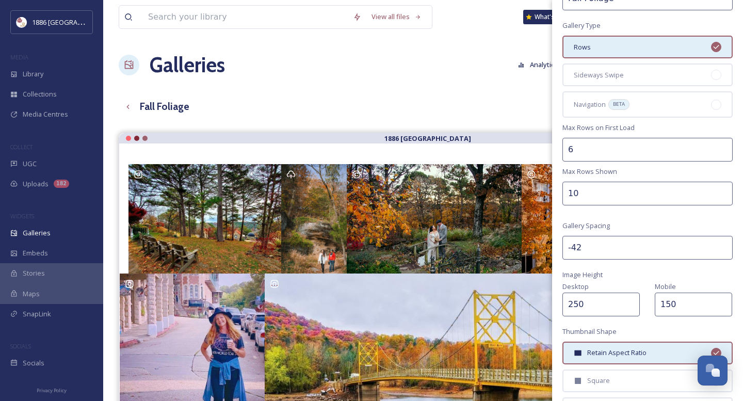
type input "10"
click at [0, 0] on icon "Close assistant" at bounding box center [0, 0] width 0 height 0
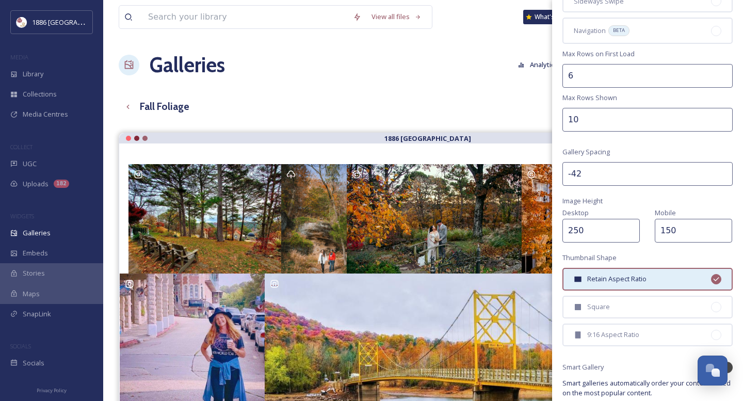
scroll to position [137, 0]
drag, startPoint x: 600, startPoint y: 169, endPoint x: 525, endPoint y: 164, distance: 74.5
click at [617, 156] on div "Gallery Layout Gallery Title Fall Foliage Gallery Type Rows Sideways Swipe Navi…" at bounding box center [647, 162] width 191 height 598
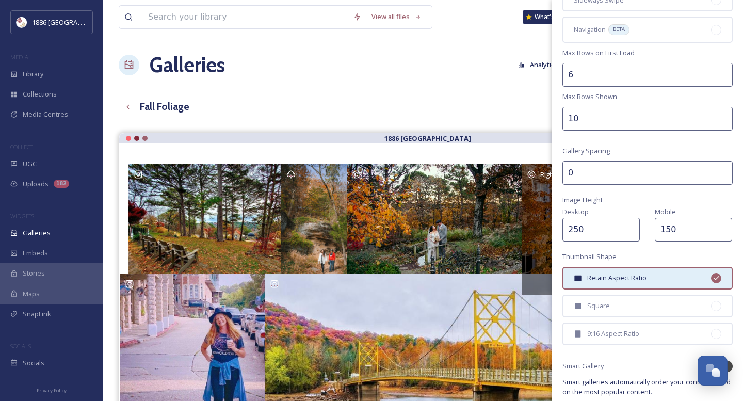
drag, startPoint x: 602, startPoint y: 168, endPoint x: 530, endPoint y: 165, distance: 71.8
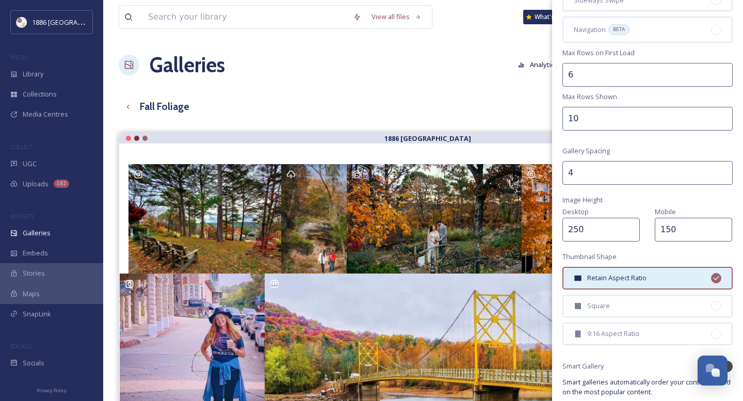
type input "4"
click at [641, 154] on div "Gallery Layout Gallery Title Fall Foliage Gallery Type Rows Sideways Swipe Navi…" at bounding box center [647, 162] width 191 height 598
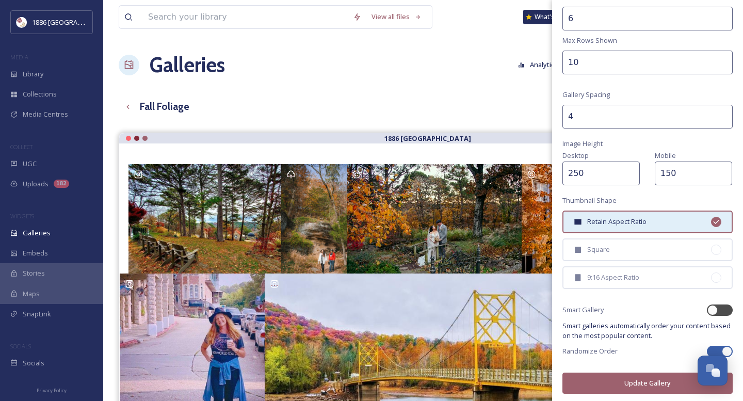
click at [648, 374] on button "Update Gallery" at bounding box center [648, 383] width 170 height 21
